Goal: Go to known website: Go to known website

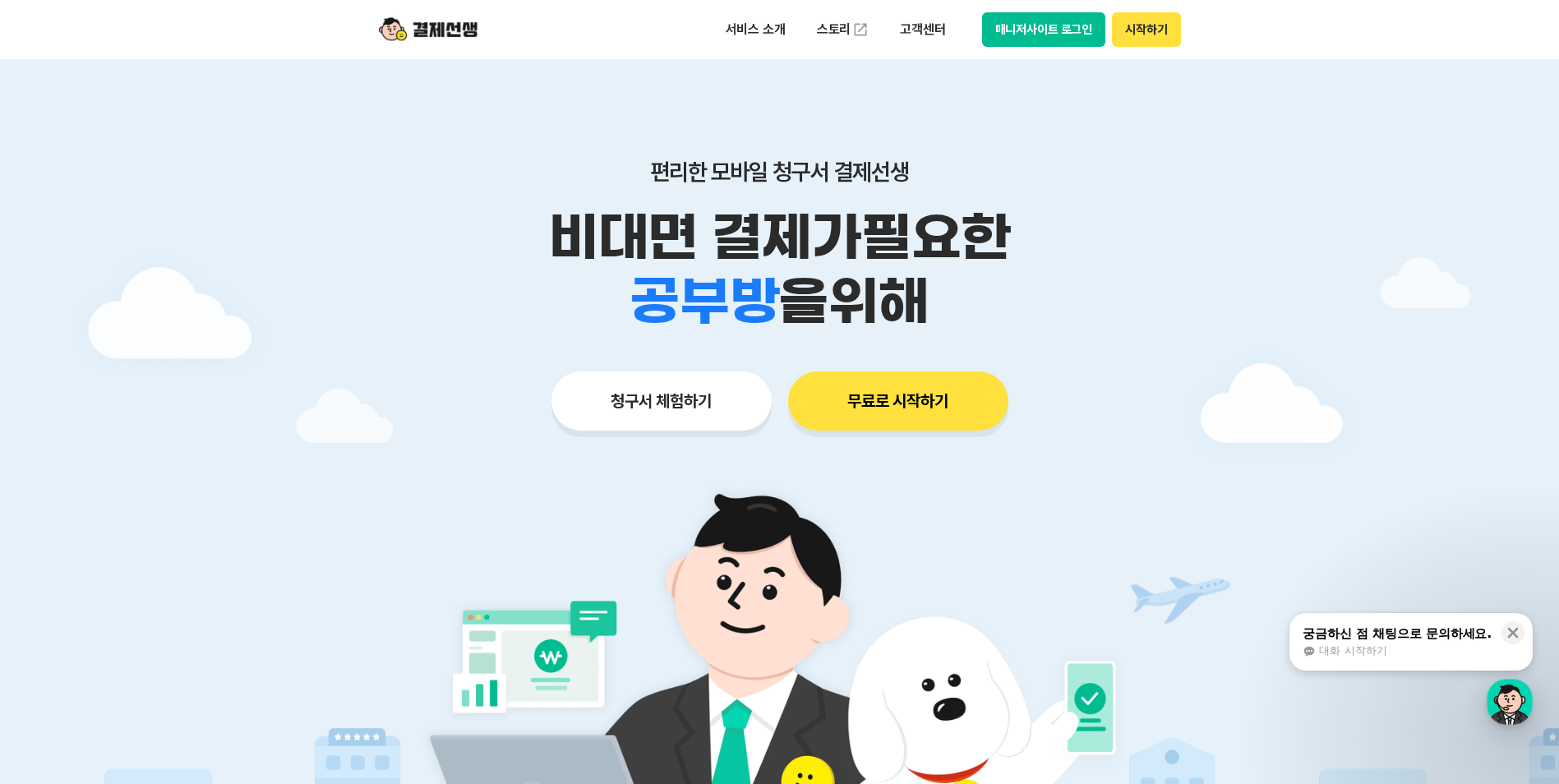
click at [1065, 23] on button "매니저사이트 로그인" at bounding box center [1043, 29] width 124 height 34
click at [1019, 36] on button "매니저사이트 로그인" at bounding box center [1043, 29] width 124 height 34
click at [1018, 15] on button "매니저사이트 로그인" at bounding box center [1043, 29] width 124 height 34
click at [1018, 28] on button "매니저사이트 로그인" at bounding box center [1043, 29] width 124 height 34
click at [1066, 21] on button "매니저사이트 로그인" at bounding box center [1043, 29] width 124 height 34
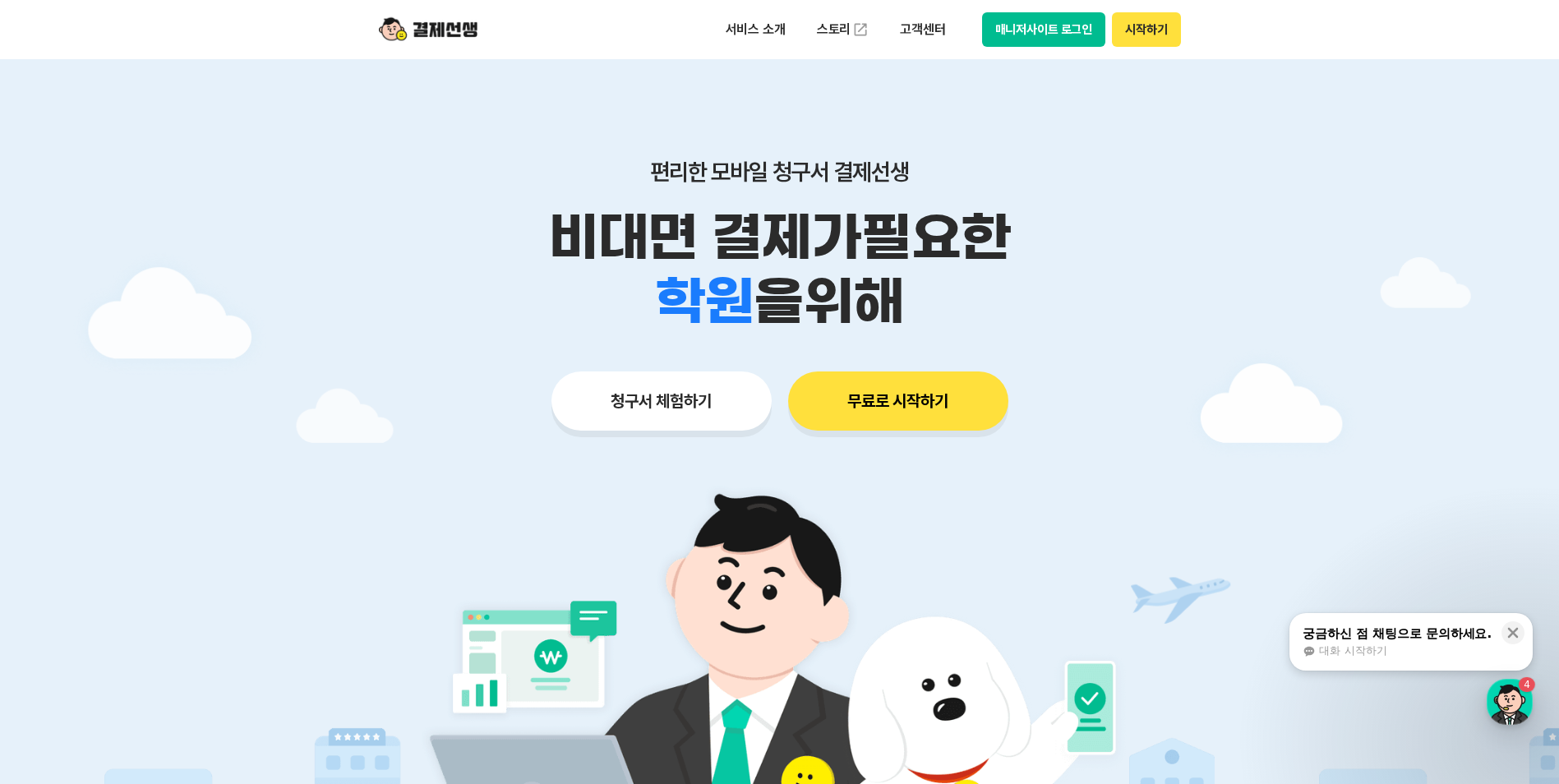
click at [1046, 29] on button "매니저사이트 로그인" at bounding box center [1043, 29] width 124 height 34
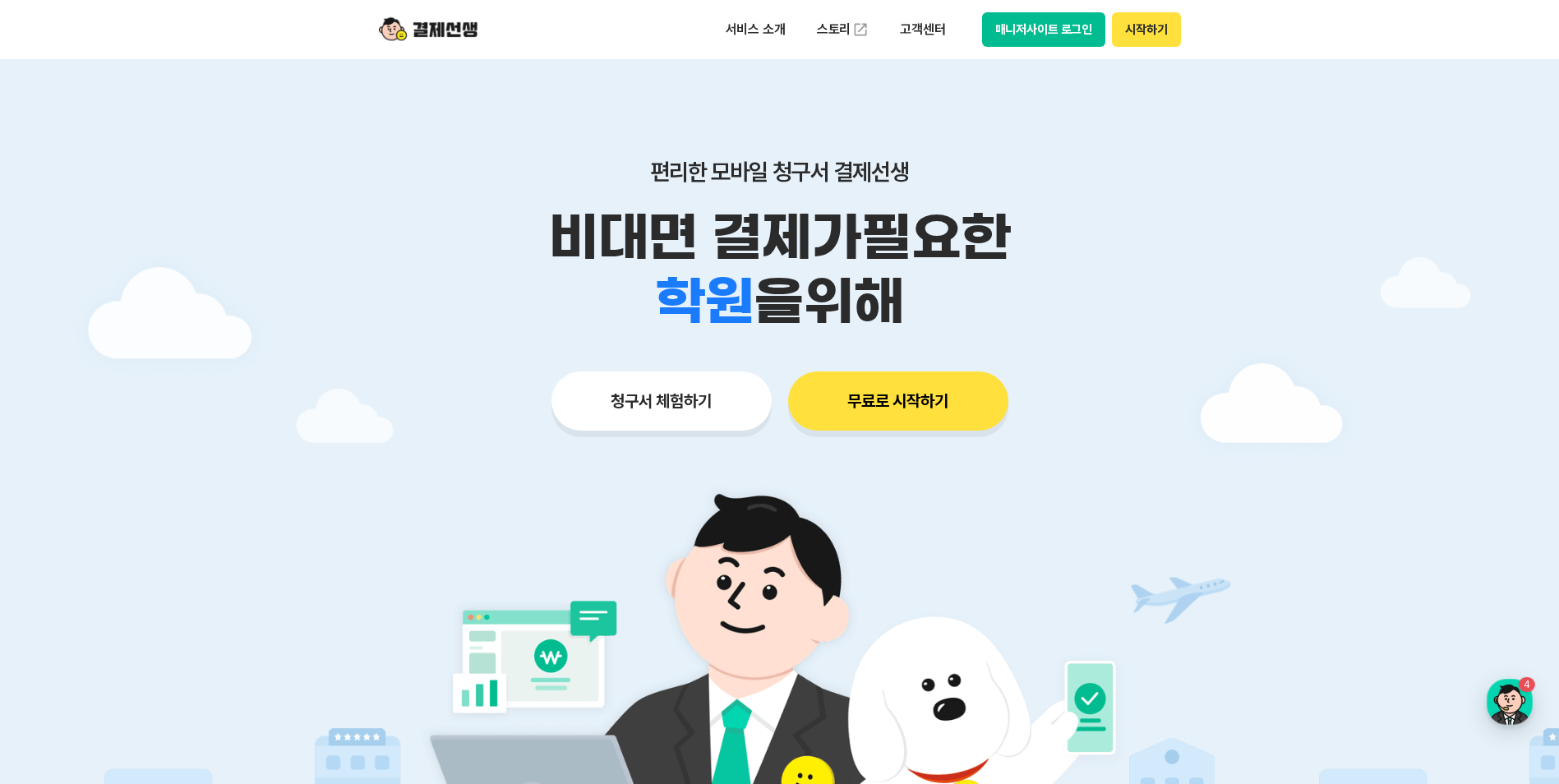
click at [1051, 28] on button "매니저사이트 로그인" at bounding box center [1043, 29] width 124 height 34
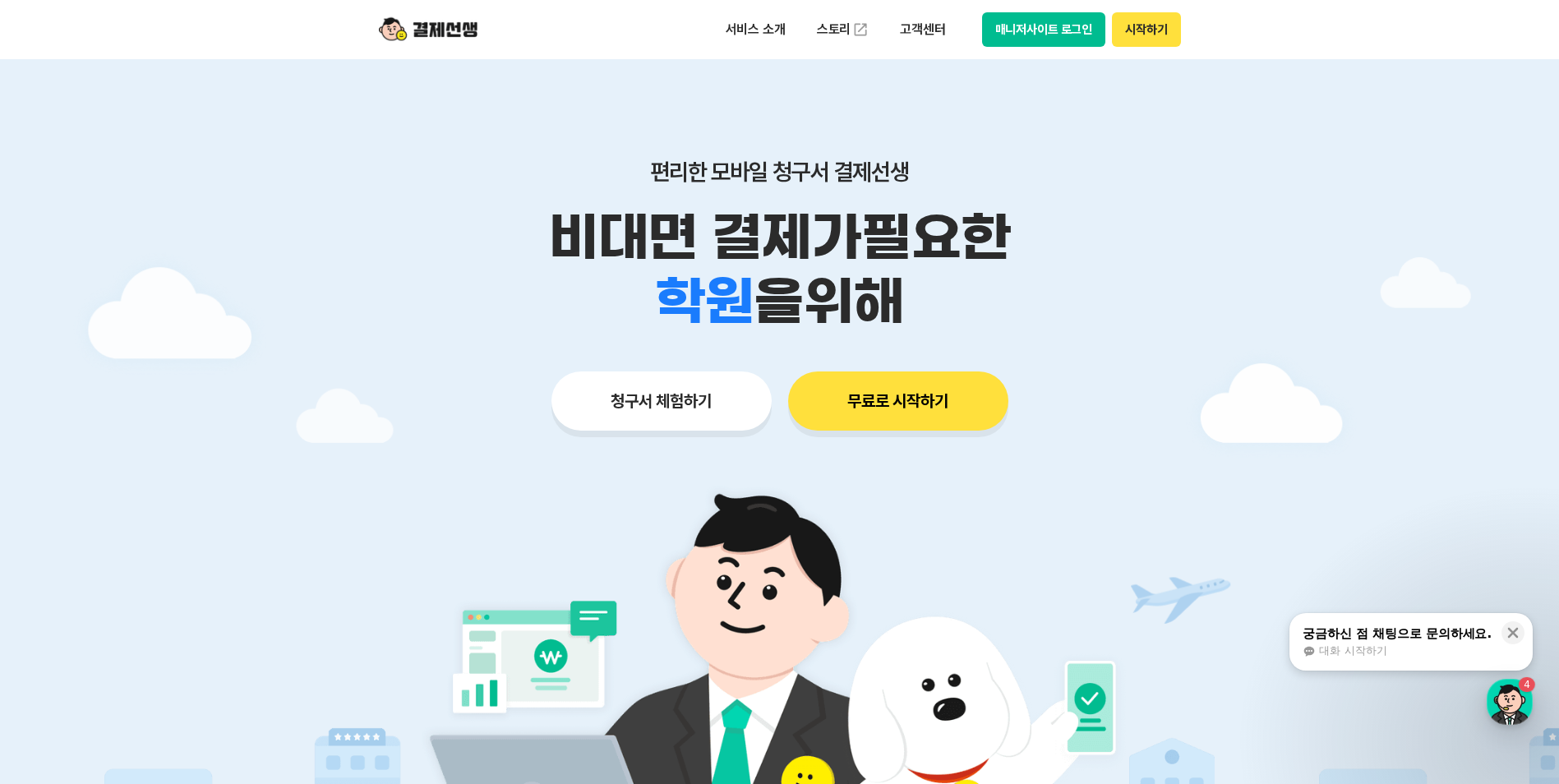
click at [1011, 41] on button "매니저사이트 로그인" at bounding box center [1043, 29] width 124 height 34
click at [1031, 38] on button "매니저사이트 로그인" at bounding box center [1043, 29] width 124 height 34
click at [1024, 32] on button "매니저사이트 로그인" at bounding box center [1043, 29] width 124 height 34
click at [1014, 30] on button "매니저사이트 로그인" at bounding box center [1043, 29] width 124 height 34
